Goal: Transaction & Acquisition: Obtain resource

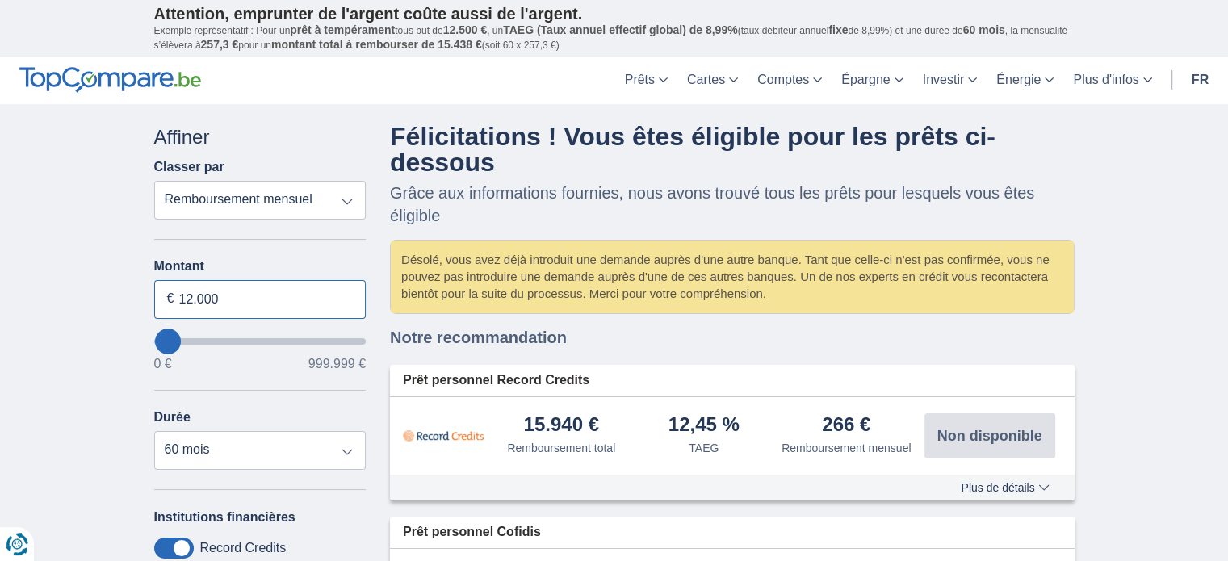
click at [239, 307] on input "12.000" at bounding box center [260, 299] width 212 height 39
type input "1"
type input "7.000"
click at [89, 409] on div "× widget.non-eligible-application.title widget.non-eligible-application.text no…" at bounding box center [614, 476] width 1228 height 745
type input "7000"
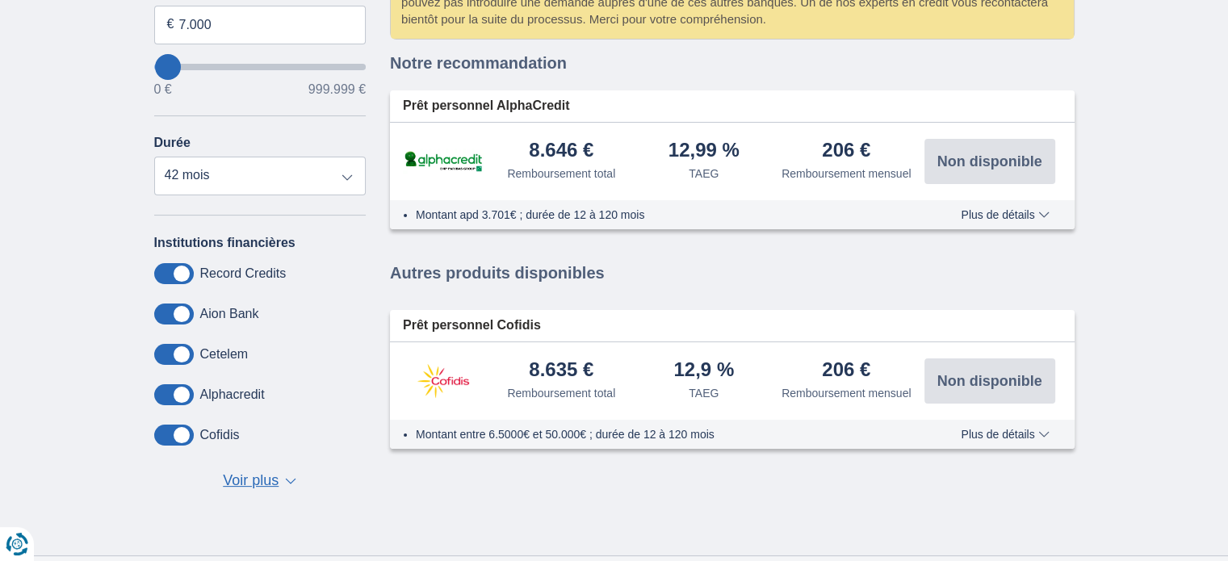
scroll to position [323, 0]
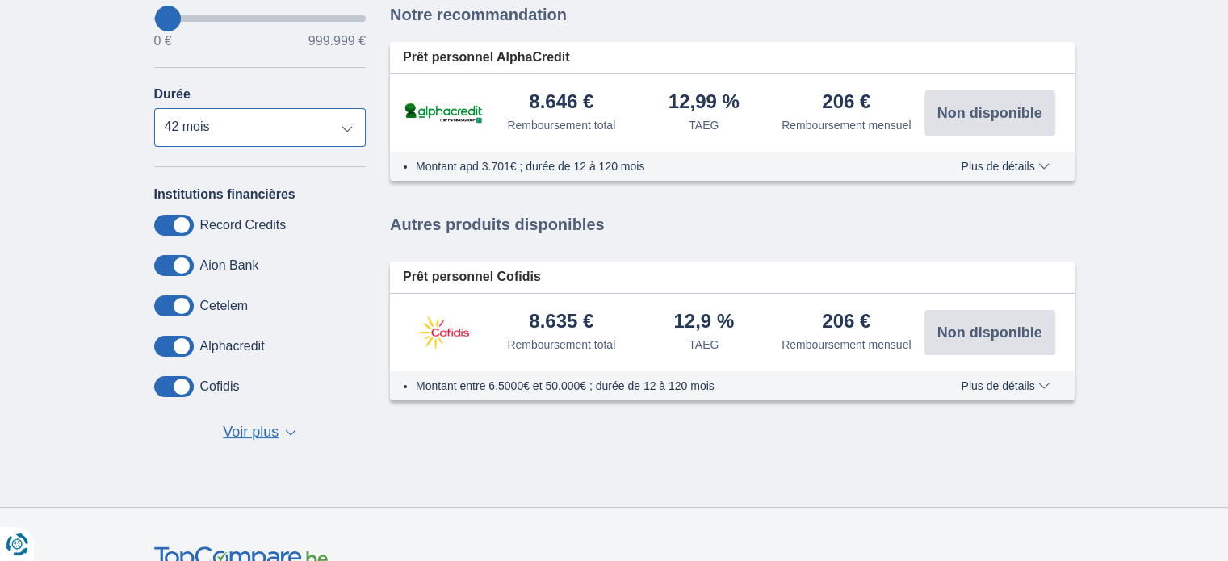
click at [249, 133] on select "12 mois 18 mois 24 mois 30 mois 36 mois 42 mois" at bounding box center [260, 127] width 212 height 39
select select "36"
click at [154, 111] on select "12 mois 18 mois 24 mois 30 mois 36 mois 42 mois" at bounding box center [260, 127] width 212 height 39
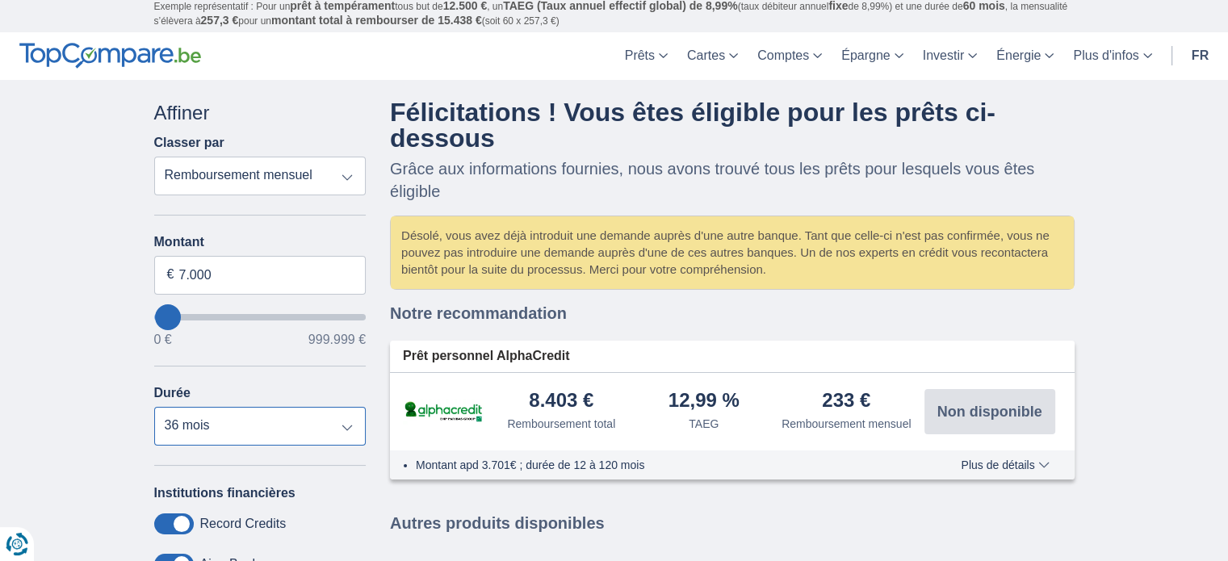
scroll to position [0, 0]
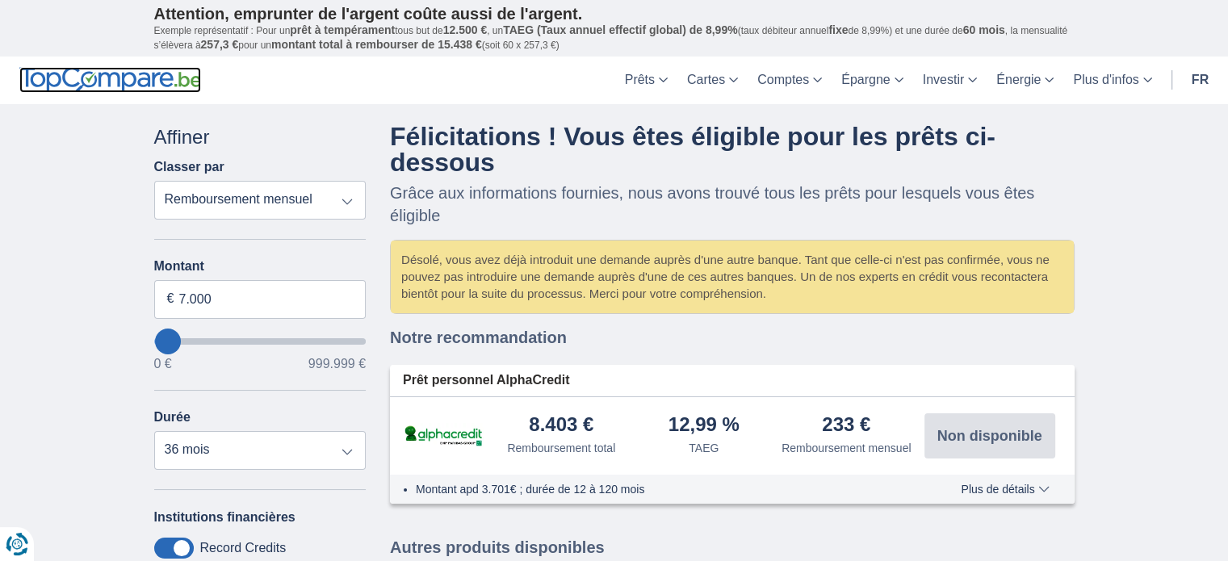
click at [173, 73] on img at bounding box center [110, 80] width 182 height 26
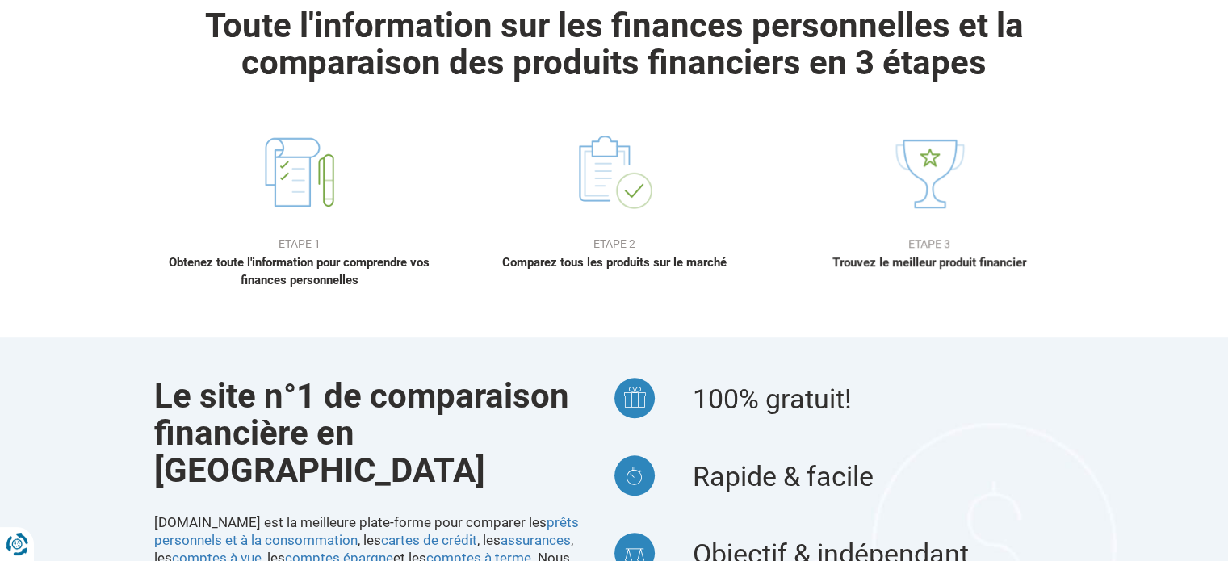
scroll to position [1211, 0]
